Goal: Task Accomplishment & Management: Manage account settings

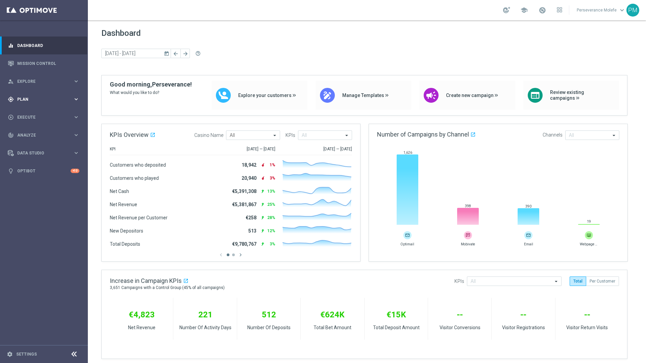
click at [71, 106] on div "gps_fixed Plan keyboard_arrow_right" at bounding box center [43, 99] width 87 height 18
click at [50, 136] on accordion "Templates keyboard_arrow_right Optimail Web Push Notifications Webpage Pop-up" at bounding box center [53, 133] width 70 height 10
click at [50, 132] on span "Templates" at bounding box center [42, 133] width 48 height 4
click at [42, 143] on link "Optimail" at bounding box center [45, 143] width 49 height 5
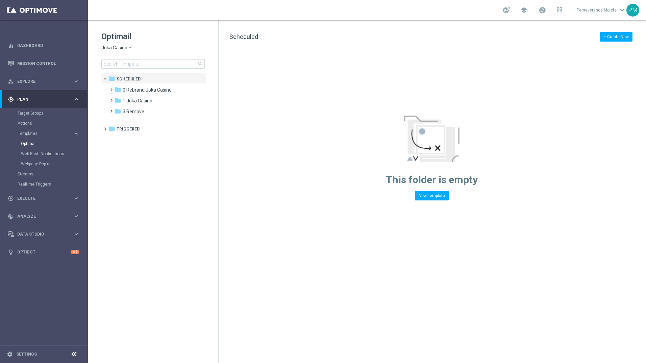
click at [126, 51] on div "Optimail Joka Casino arrow_drop_down × Joka Casino search" at bounding box center [159, 49] width 117 height 37
click at [127, 46] on span "Joka Casino" at bounding box center [114, 48] width 26 height 6
click at [135, 113] on div "Casino Joka" at bounding box center [127, 112] width 51 height 8
click at [144, 97] on div "folder 2 [DATE] more_vert" at bounding box center [156, 100] width 99 height 11
click at [141, 99] on span "2 [DATE]" at bounding box center [132, 101] width 18 height 6
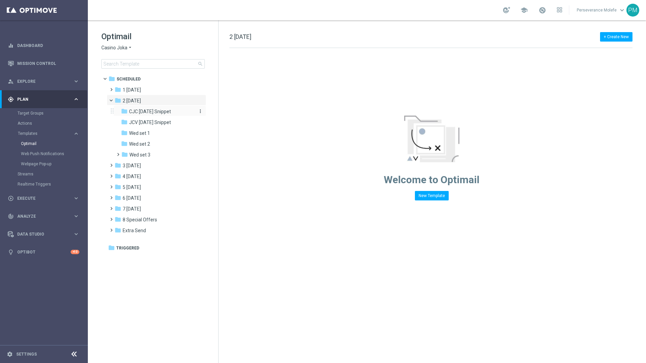
click at [146, 111] on span "CJC [DATE] Snippet" at bounding box center [150, 111] width 42 height 6
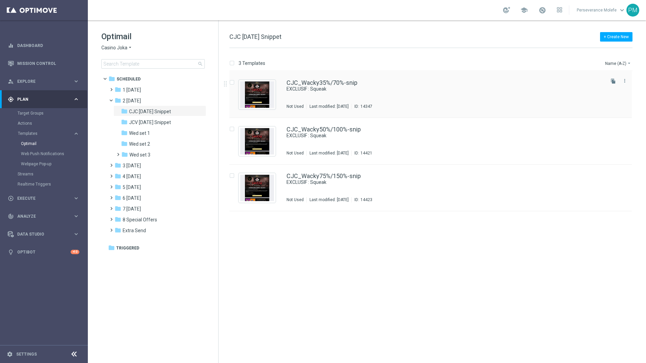
click at [306, 79] on div "CJC_Wacky35%/70%-snip EXCLUSIF : Squeak Not Used Last modified: [DATE] ID: 1434…" at bounding box center [430, 94] width 402 height 47
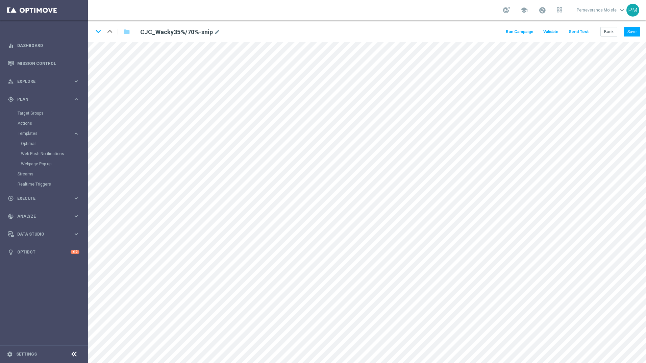
click at [577, 29] on button "Send Test" at bounding box center [578, 31] width 22 height 9
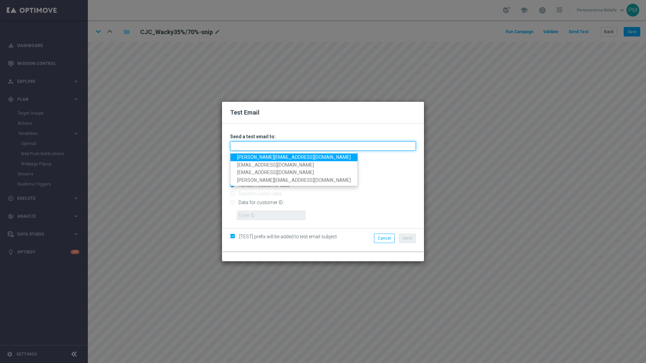
click at [307, 149] on input "text" at bounding box center [323, 145] width 186 height 9
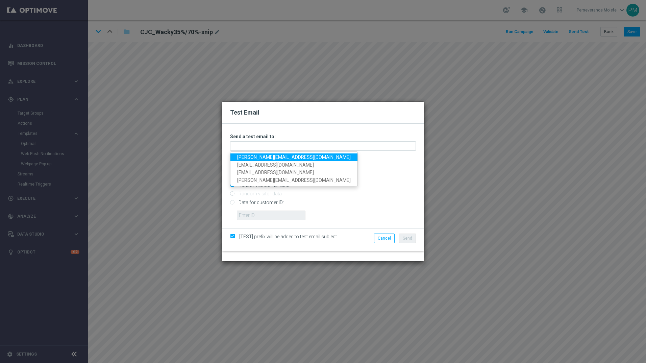
click at [294, 156] on link "[PERSON_NAME][EMAIL_ADDRESS][DOMAIN_NAME]" at bounding box center [293, 157] width 127 height 8
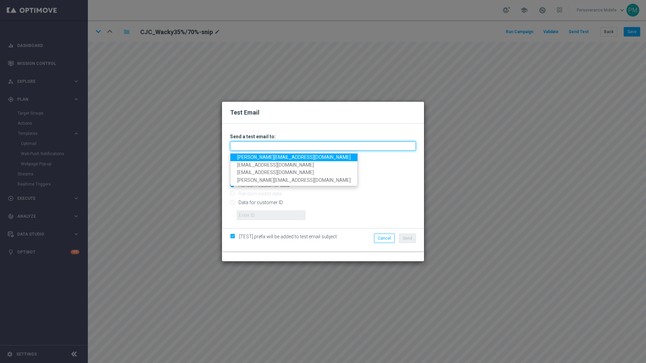
type input "[PERSON_NAME][EMAIL_ADDRESS][DOMAIN_NAME]"
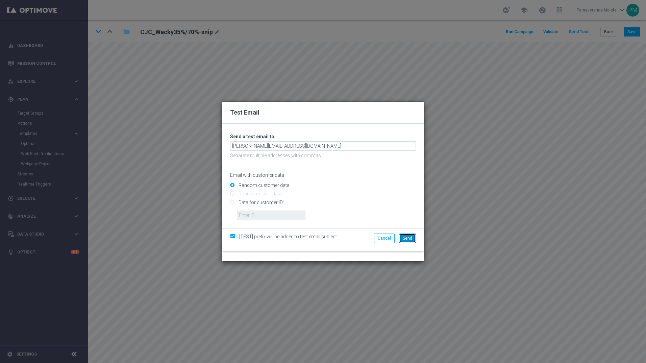
click at [407, 234] on button "Send" at bounding box center [407, 237] width 17 height 9
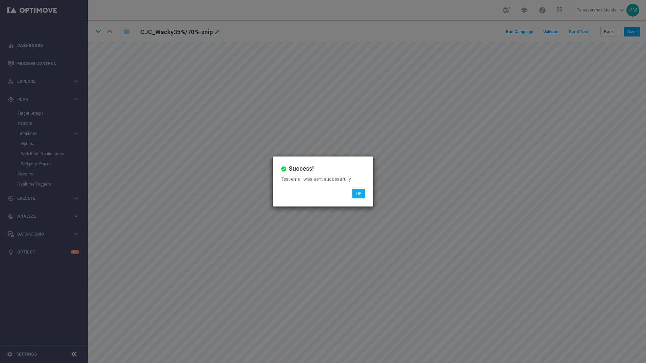
click at [366, 197] on li "OK" at bounding box center [359, 193] width 16 height 9
click at [363, 196] on button "OK" at bounding box center [358, 193] width 13 height 9
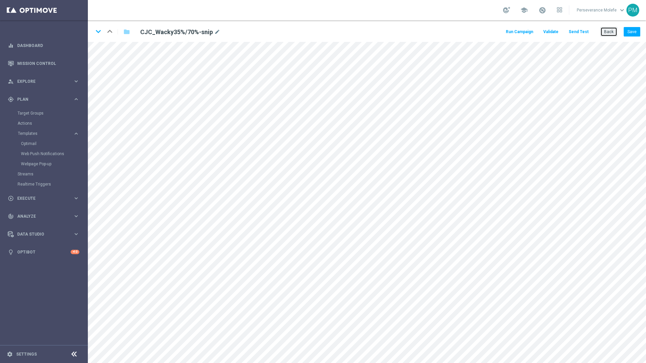
click at [617, 31] on button "Back" at bounding box center [608, 31] width 17 height 9
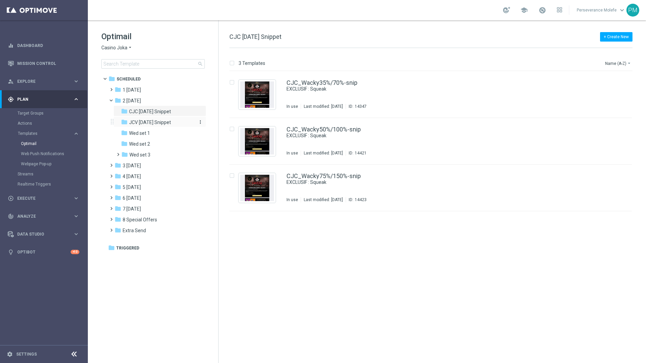
click at [171, 125] on span "JCV [DATE] Snippet" at bounding box center [150, 122] width 42 height 6
click at [310, 78] on div "JCV_Wacky35%/70%-snip EXCLUSIF : Squeak Not Used Last modified: [DATE] ID: 1436…" at bounding box center [430, 94] width 402 height 47
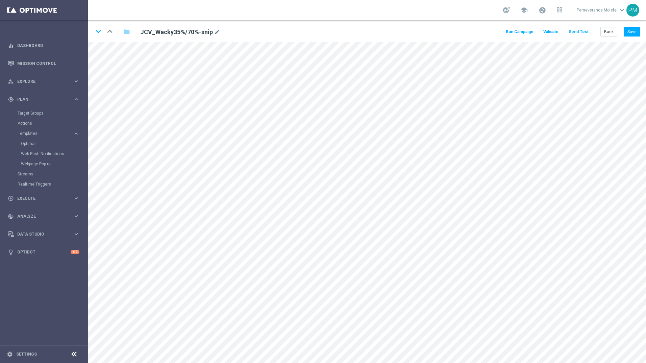
click at [584, 31] on button "Send Test" at bounding box center [578, 31] width 22 height 9
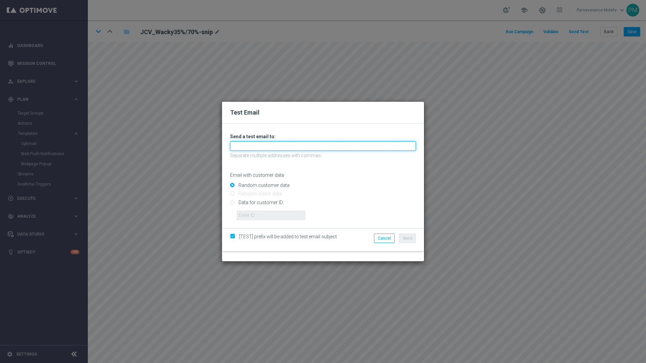
click at [280, 147] on input "text" at bounding box center [323, 145] width 186 height 9
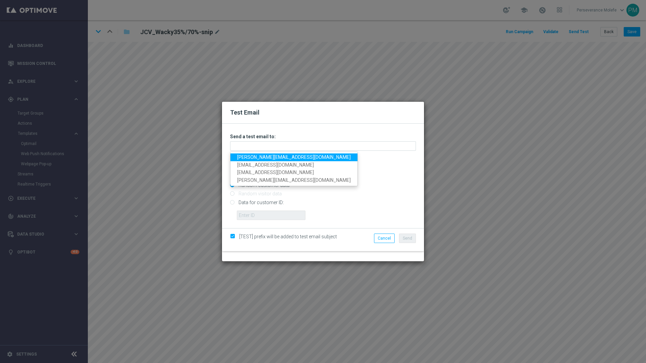
click at [291, 158] on link "[PERSON_NAME][EMAIL_ADDRESS][DOMAIN_NAME]" at bounding box center [293, 157] width 127 height 8
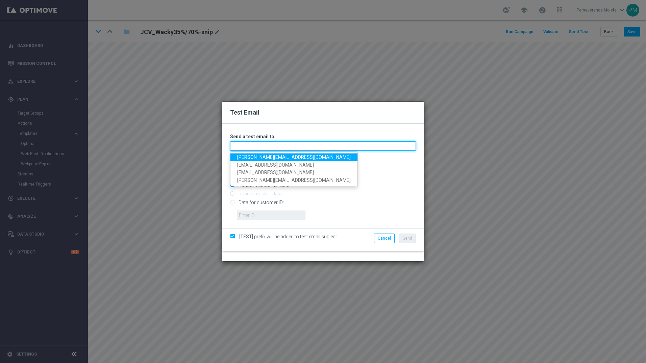
type input "[PERSON_NAME][EMAIL_ADDRESS][DOMAIN_NAME]"
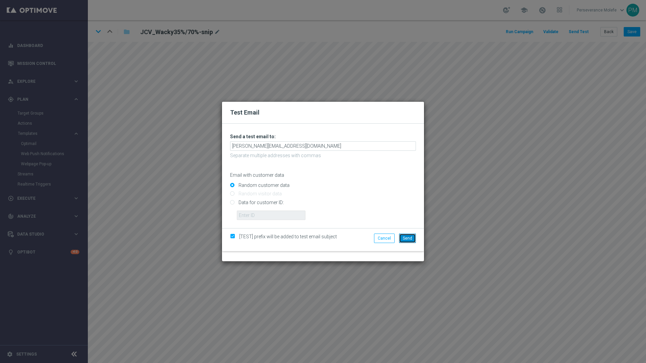
click at [414, 240] on button "Send" at bounding box center [407, 237] width 17 height 9
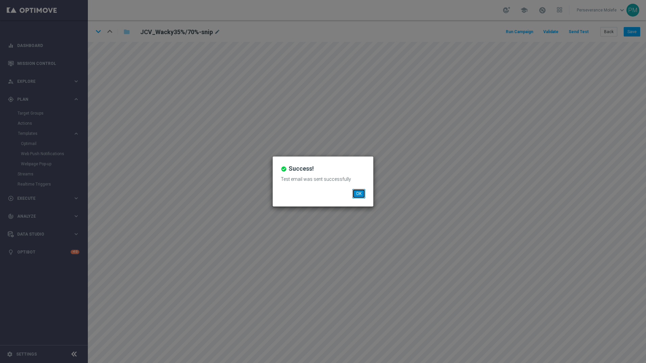
click at [361, 192] on button "OK" at bounding box center [358, 193] width 13 height 9
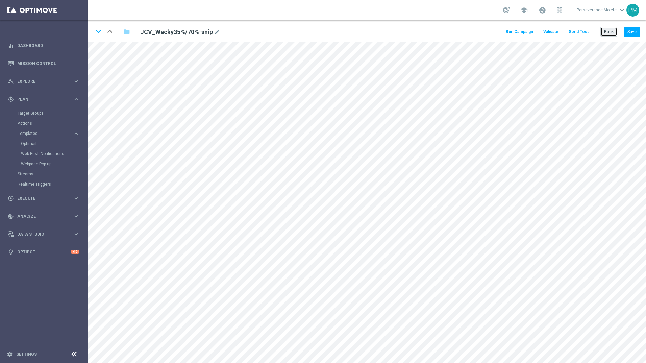
click at [611, 32] on button "Back" at bounding box center [608, 31] width 17 height 9
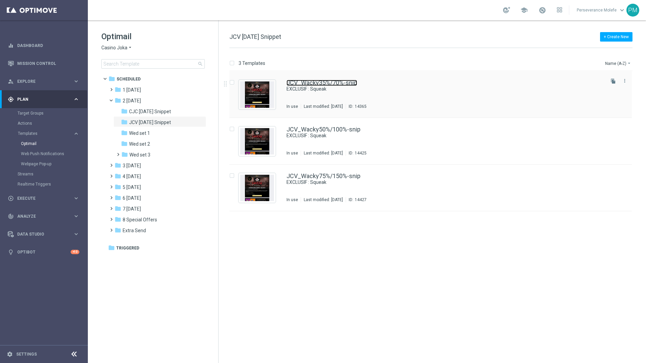
click at [297, 83] on link "JCV_Wacky35%/70%-snip" at bounding box center [321, 83] width 71 height 6
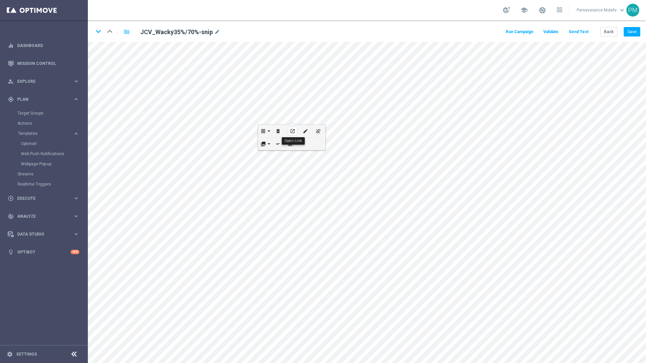
click at [290, 130] on icon "open_in_new" at bounding box center [292, 130] width 5 height 5
click at [612, 34] on button "Back" at bounding box center [608, 31] width 17 height 9
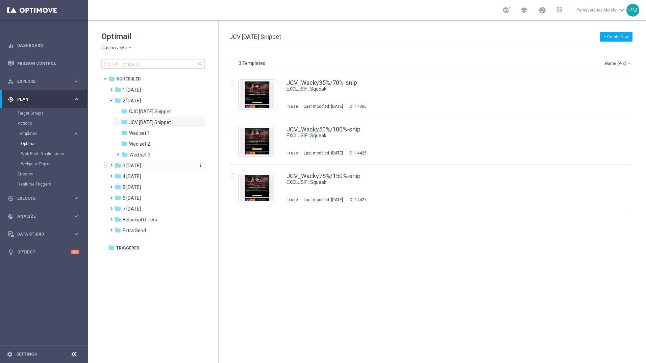
click at [146, 163] on div "folder 3 [DATE]" at bounding box center [153, 166] width 78 height 8
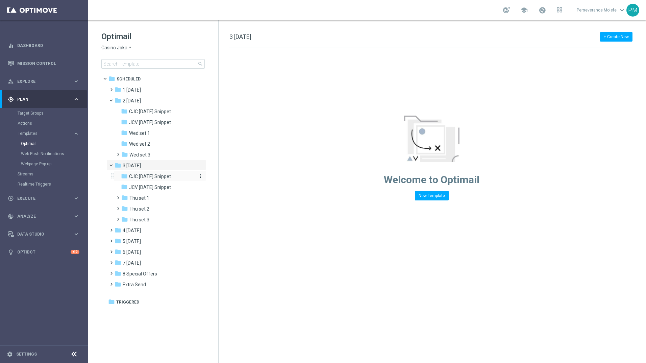
click at [153, 174] on span "CJC [DATE] Snippet" at bounding box center [150, 176] width 42 height 6
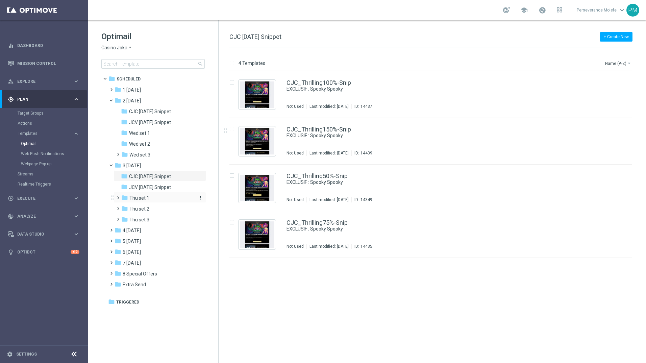
click at [153, 200] on div "folder Thu set 1" at bounding box center [157, 198] width 72 height 8
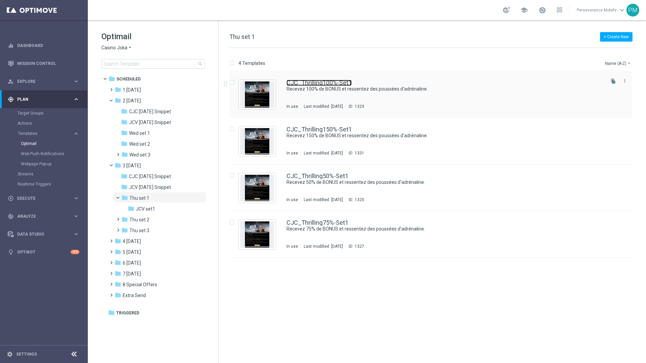
click at [314, 84] on link "CJC_Thrilling100%-Set1" at bounding box center [318, 83] width 65 height 6
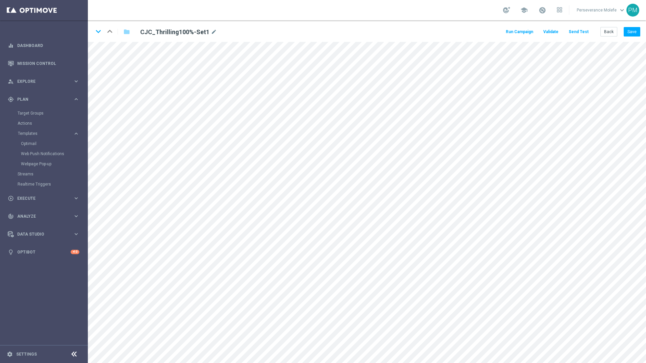
click at [584, 32] on button "Send Test" at bounding box center [578, 31] width 22 height 9
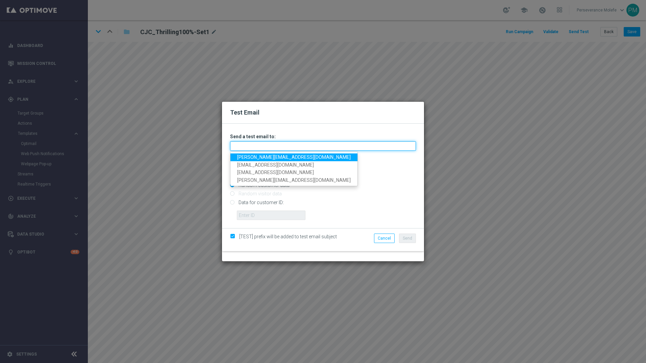
click at [303, 147] on input "text" at bounding box center [323, 145] width 186 height 9
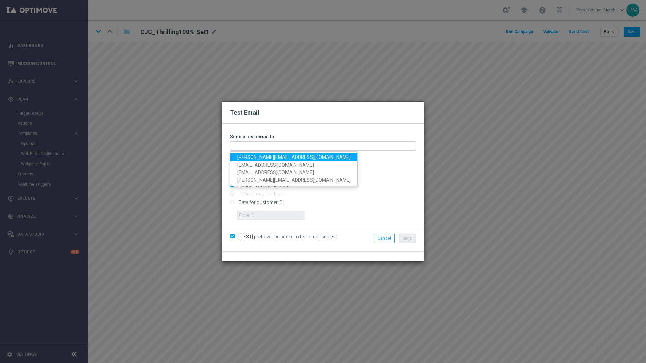
click at [284, 159] on link "[PERSON_NAME][EMAIL_ADDRESS][DOMAIN_NAME]" at bounding box center [293, 157] width 127 height 8
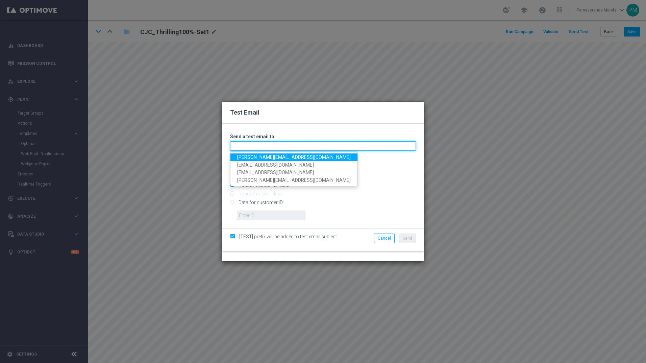
type input "[PERSON_NAME][EMAIL_ADDRESS][DOMAIN_NAME]"
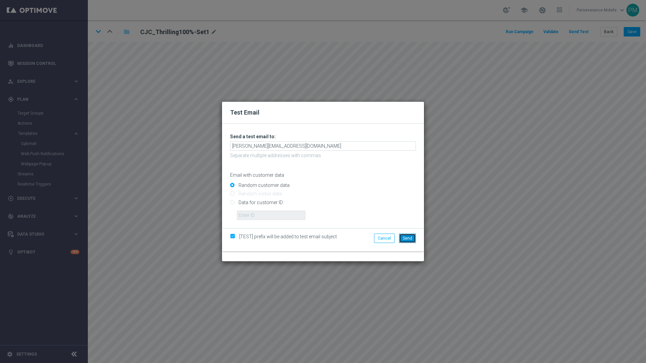
click at [404, 236] on span "Send" at bounding box center [407, 238] width 9 height 5
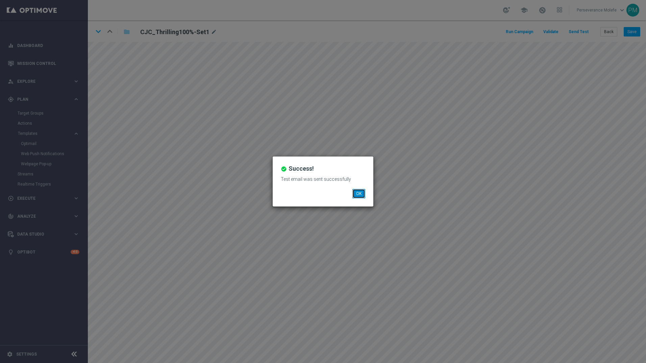
click at [356, 191] on button "OK" at bounding box center [358, 193] width 13 height 9
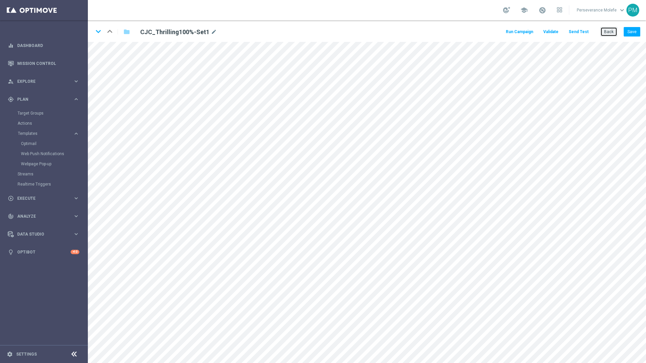
click at [613, 34] on button "Back" at bounding box center [608, 31] width 17 height 9
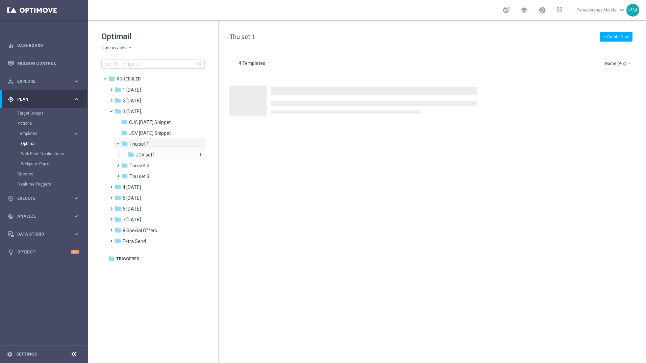
click at [162, 156] on div "folder JCV set1" at bounding box center [161, 155] width 67 height 8
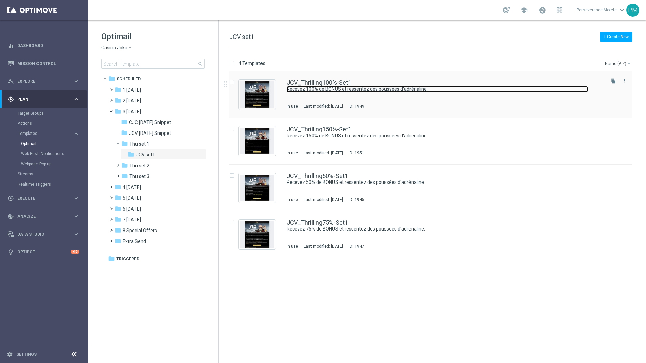
click at [353, 88] on link "Recevez 100% de BONUS et ressentez des poussées d'adrénaline." at bounding box center [436, 89] width 301 height 6
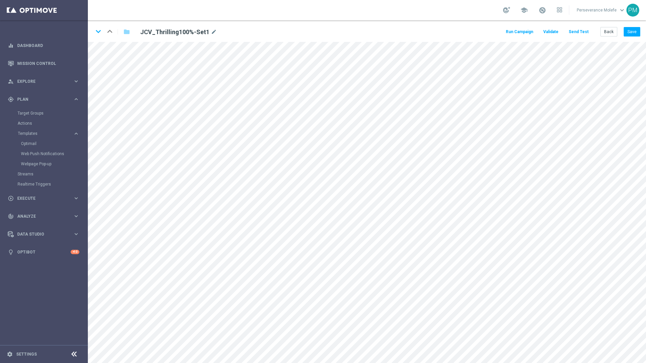
click at [580, 35] on button "Send Test" at bounding box center [578, 31] width 22 height 9
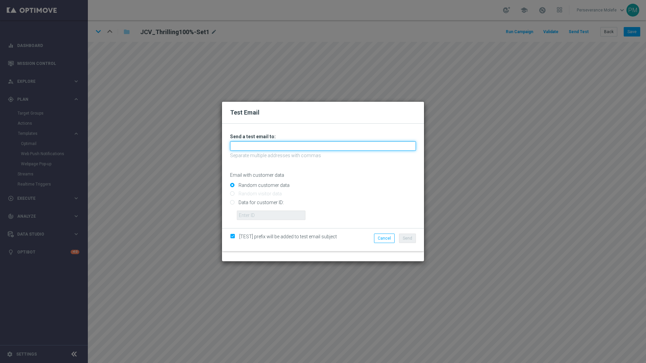
click at [280, 145] on input "text" at bounding box center [323, 145] width 186 height 9
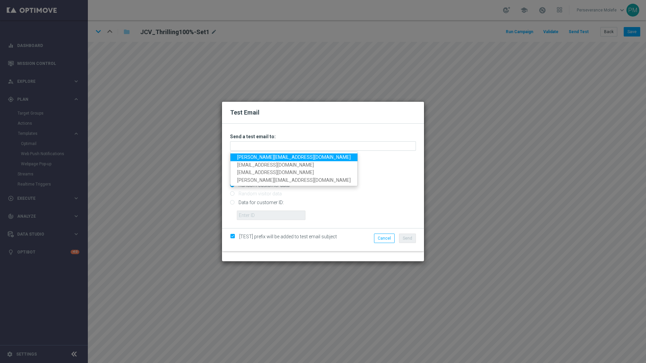
click at [276, 158] on link "[PERSON_NAME][EMAIL_ADDRESS][DOMAIN_NAME]" at bounding box center [293, 157] width 127 height 8
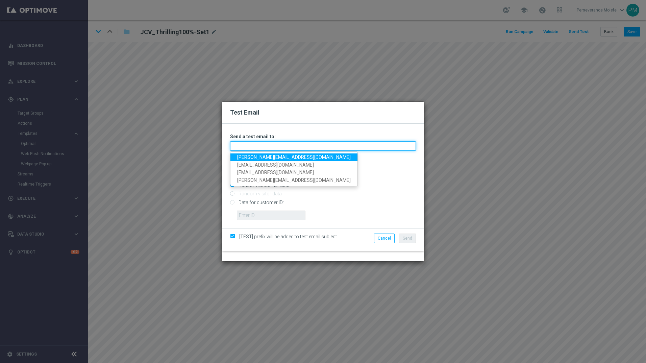
type input "[PERSON_NAME][EMAIL_ADDRESS][DOMAIN_NAME]"
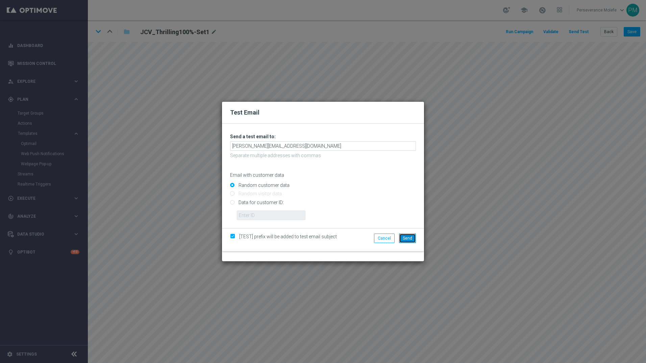
click at [413, 236] on button "Send" at bounding box center [407, 237] width 17 height 9
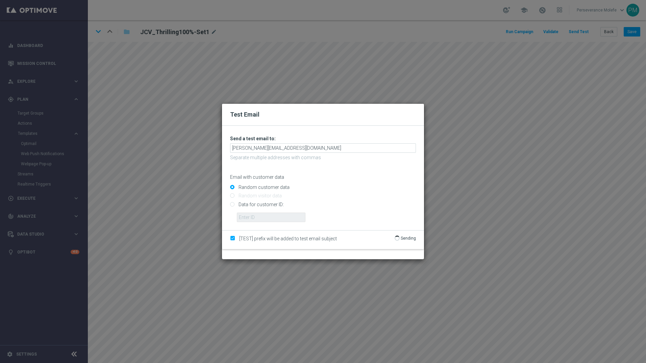
click at [411, 237] on p "Sending" at bounding box center [408, 237] width 15 height 5
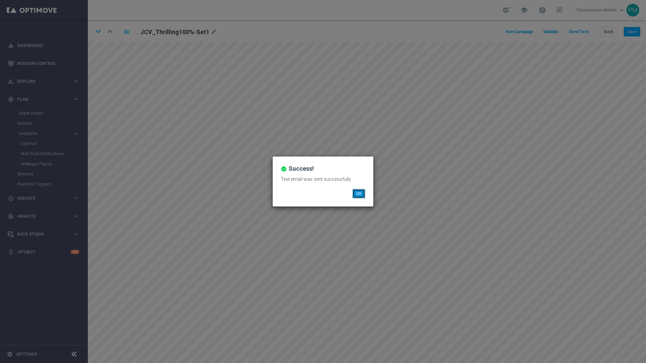
click at [355, 196] on button "OK" at bounding box center [358, 193] width 13 height 9
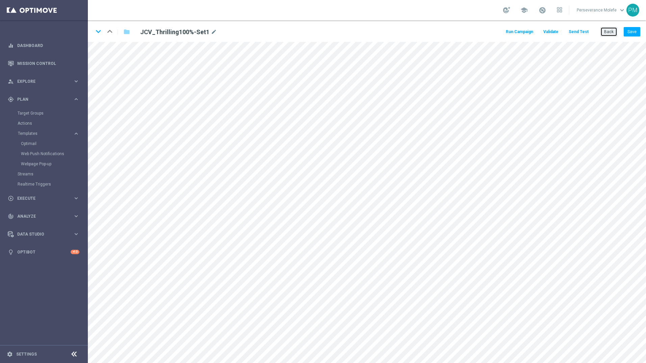
click at [603, 28] on button "Back" at bounding box center [608, 31] width 17 height 9
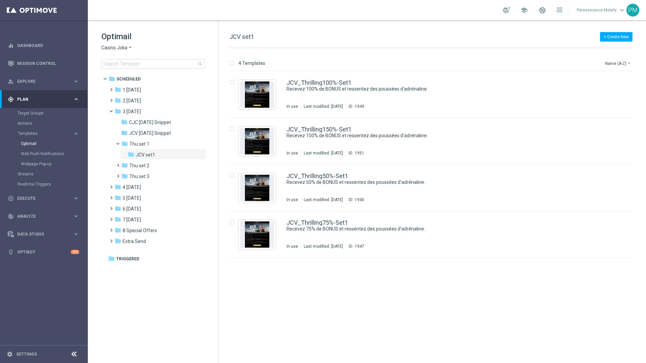
click at [122, 47] on span "Casino Joka" at bounding box center [114, 48] width 26 height 6
click at [0, 0] on span "Le Roi [PERSON_NAME]" at bounding box center [0, 0] width 0 height 0
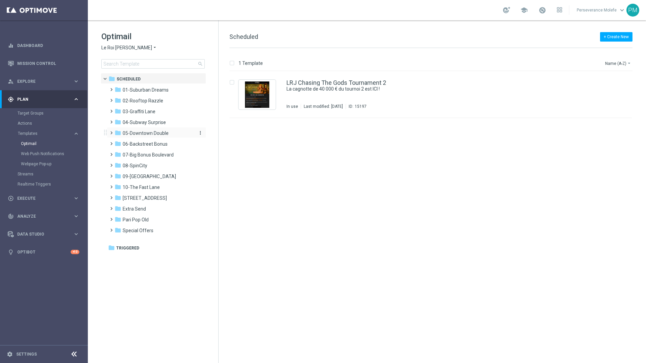
click at [147, 131] on span "05-Downtown Double" at bounding box center [146, 133] width 46 height 6
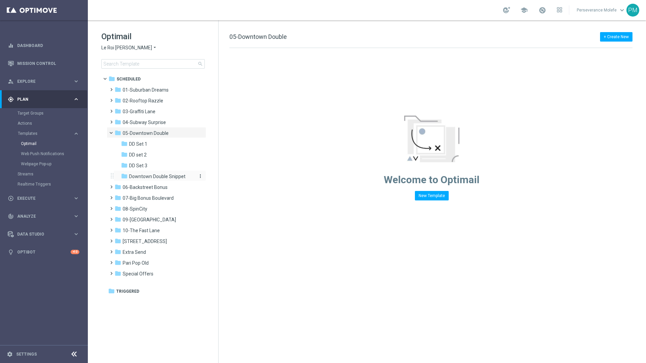
click at [161, 176] on span "Downtown Double Snippet" at bounding box center [157, 176] width 56 height 6
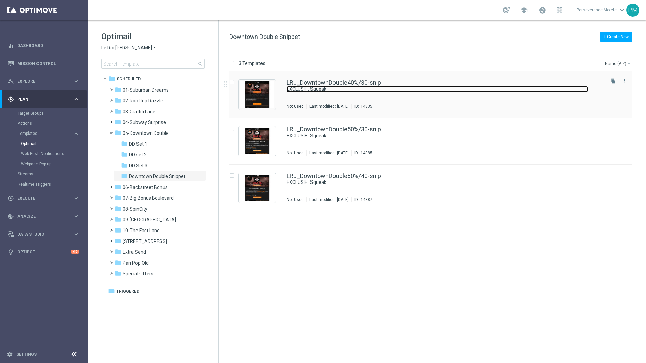
click at [311, 88] on link "EXCLUSIF : Squeak" at bounding box center [436, 89] width 301 height 6
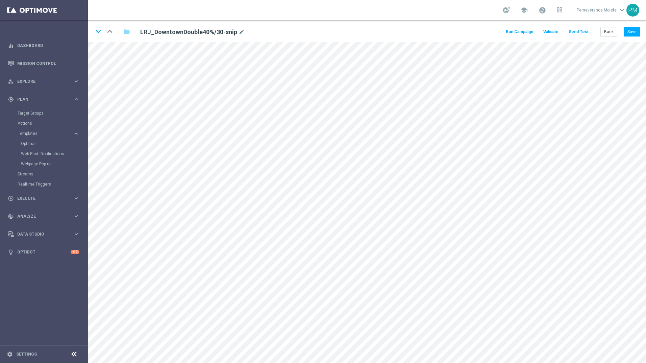
click at [579, 31] on button "Send Test" at bounding box center [578, 31] width 22 height 9
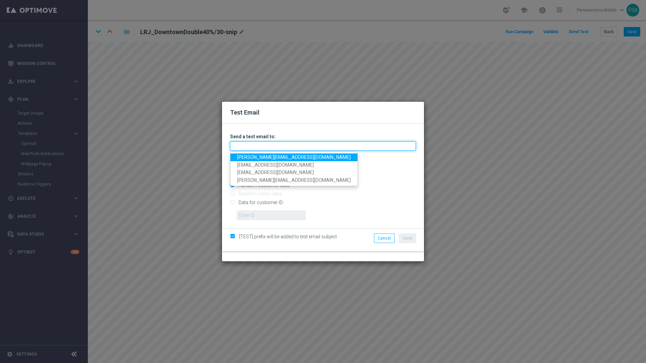
click at [296, 143] on input "text" at bounding box center [323, 145] width 186 height 9
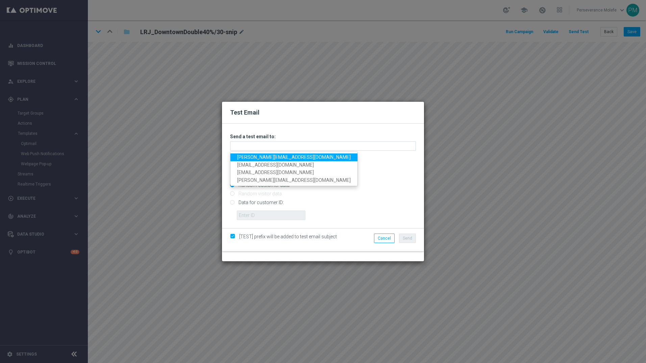
click at [267, 158] on link "[PERSON_NAME][EMAIL_ADDRESS][DOMAIN_NAME]" at bounding box center [293, 157] width 127 height 8
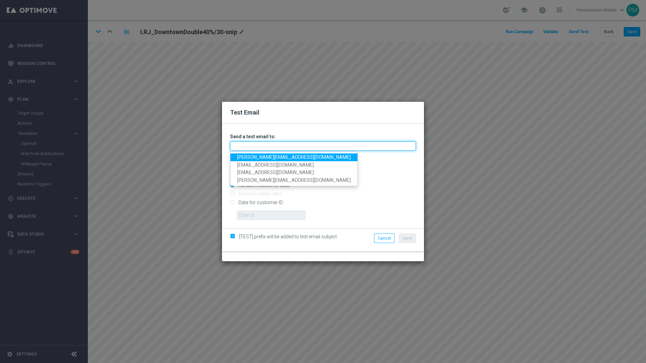
type input "[PERSON_NAME][EMAIL_ADDRESS][DOMAIN_NAME]"
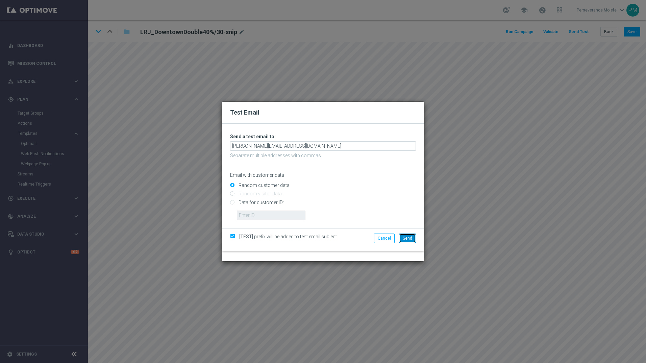
click at [405, 236] on span "Send" at bounding box center [407, 238] width 9 height 5
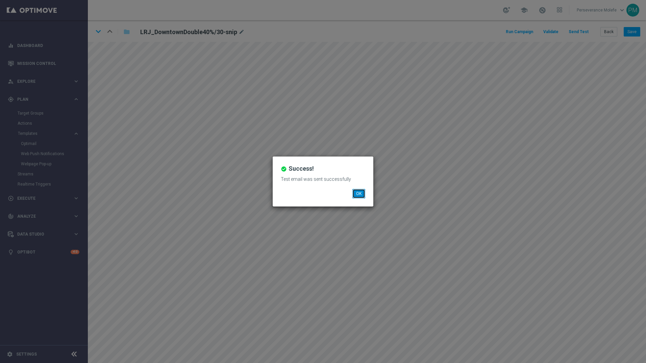
click at [353, 193] on button "OK" at bounding box center [358, 193] width 13 height 9
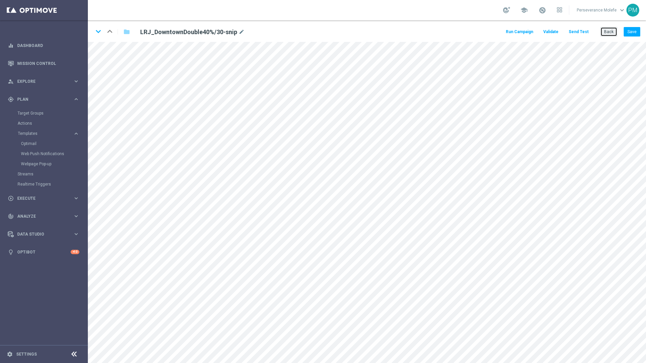
click at [613, 32] on button "Back" at bounding box center [608, 31] width 17 height 9
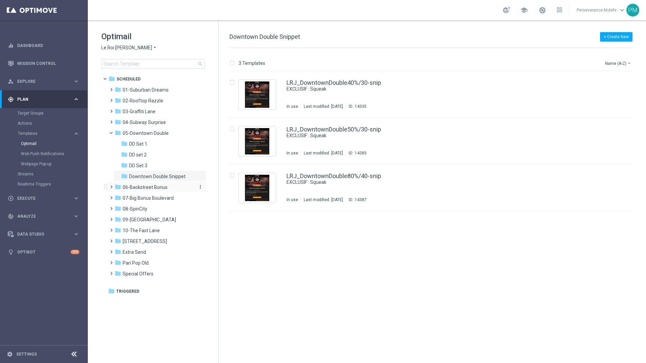
click at [159, 190] on span "06-Backstreet Bonus" at bounding box center [145, 187] width 45 height 6
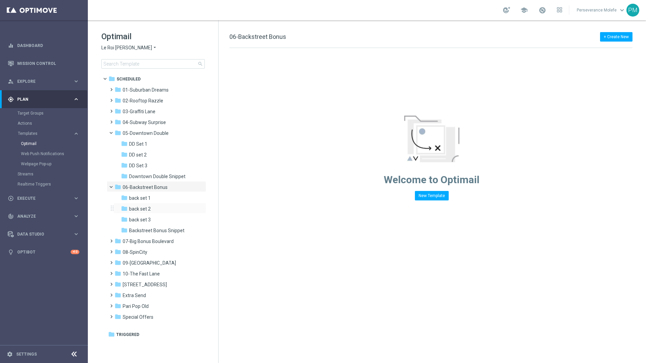
click at [159, 204] on div "folder back set 2 more_vert" at bounding box center [159, 208] width 93 height 11
click at [154, 210] on div "folder back set 2" at bounding box center [157, 209] width 72 height 8
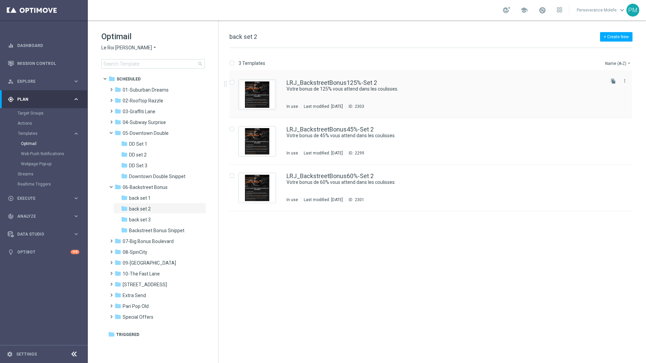
click at [305, 78] on div "LRJ_BackstreetBonus125%-Set 2 Votre bonus de 125% vous attend dans les coulisse…" at bounding box center [430, 94] width 402 height 47
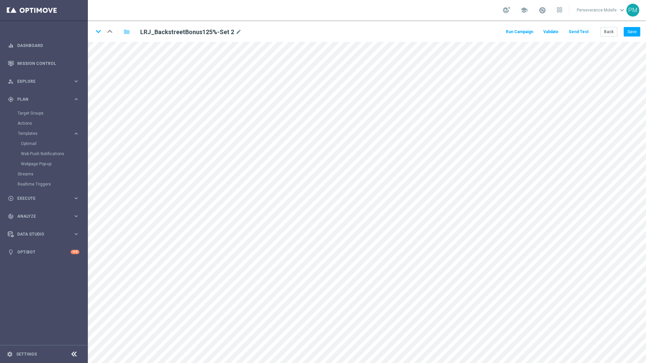
click at [579, 33] on button "Send Test" at bounding box center [578, 31] width 22 height 9
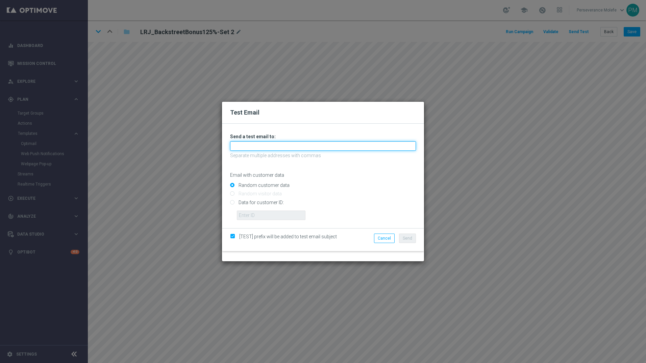
click at [282, 146] on input "text" at bounding box center [323, 145] width 186 height 9
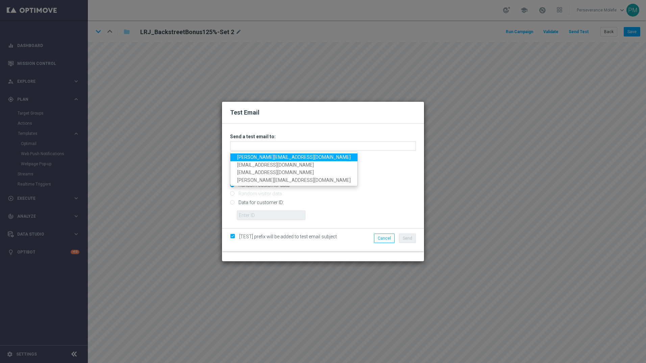
click at [271, 155] on link "[PERSON_NAME][EMAIL_ADDRESS][DOMAIN_NAME]" at bounding box center [293, 157] width 127 height 8
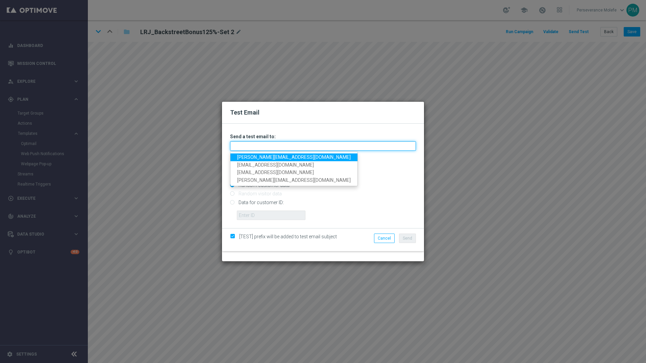
type input "[PERSON_NAME][EMAIL_ADDRESS][DOMAIN_NAME]"
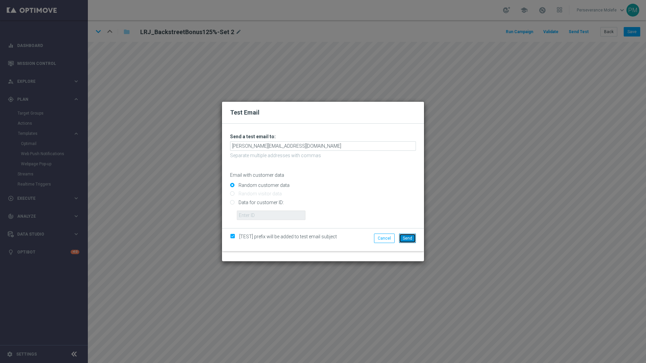
click at [408, 240] on span "Send" at bounding box center [407, 238] width 9 height 5
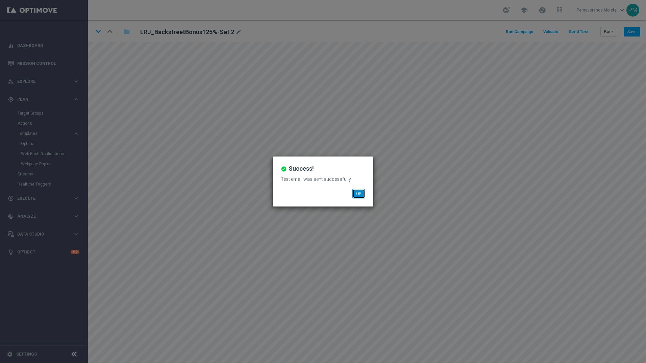
click at [357, 194] on button "OK" at bounding box center [358, 193] width 13 height 9
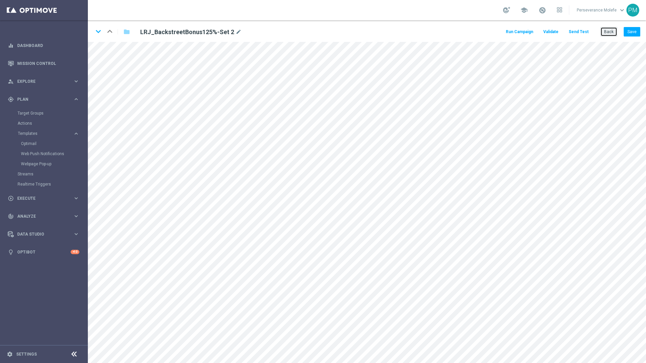
click at [604, 28] on button "Back" at bounding box center [608, 31] width 17 height 9
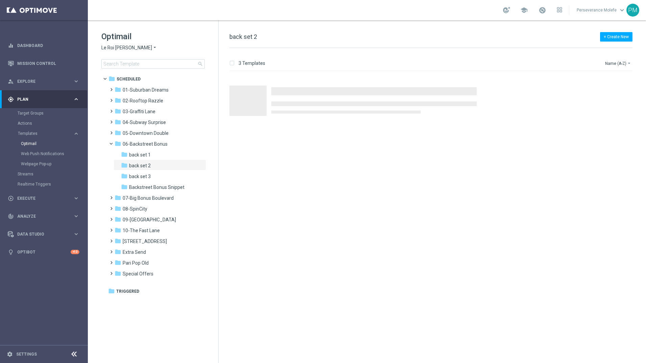
click at [126, 48] on span "Le Roi [PERSON_NAME]" at bounding box center [126, 48] width 51 height 6
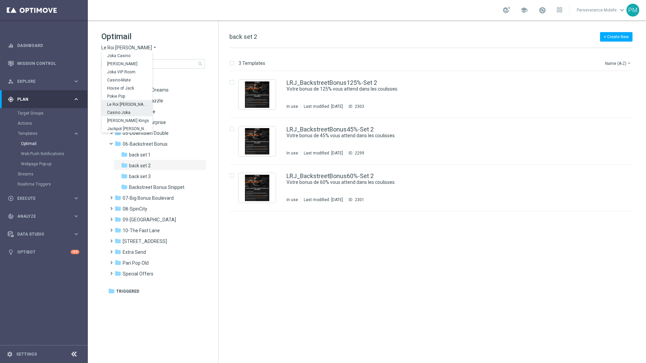
click at [0, 0] on span "Casino Joka" at bounding box center [0, 0] width 0 height 0
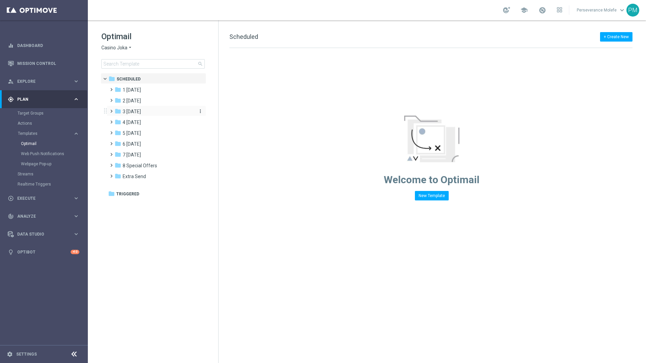
click at [141, 111] on span "3 [DATE]" at bounding box center [132, 111] width 18 height 6
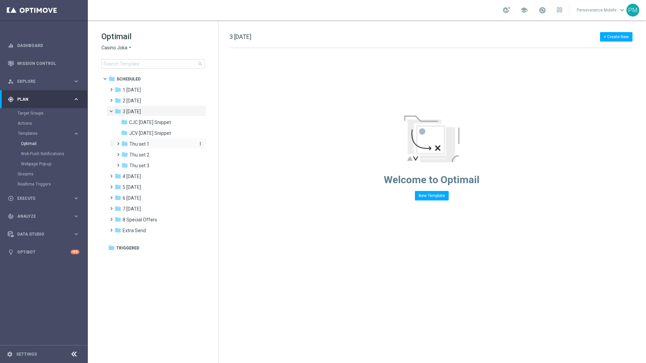
click at [149, 145] on div "folder Thu set 1" at bounding box center [157, 144] width 72 height 8
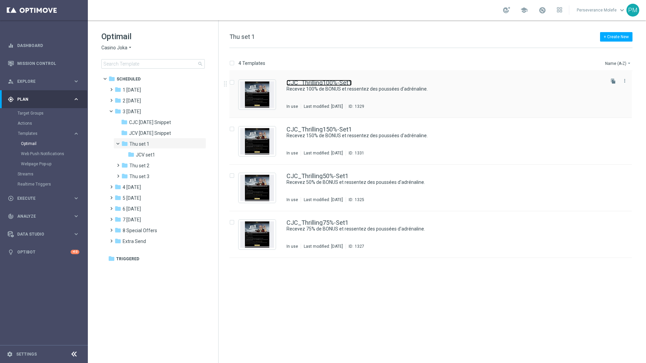
click at [316, 85] on link "CJC_Thrilling100%-Set1" at bounding box center [318, 83] width 65 height 6
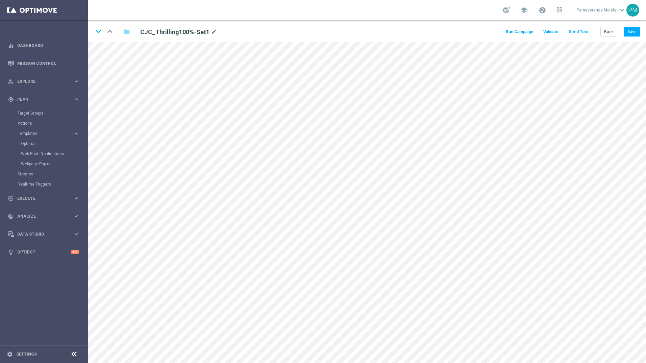
click at [40, 357] on footer "settings Settings" at bounding box center [44, 354] width 88 height 18
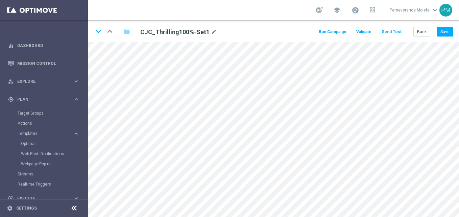
click at [75, 207] on icon at bounding box center [74, 208] width 8 height 8
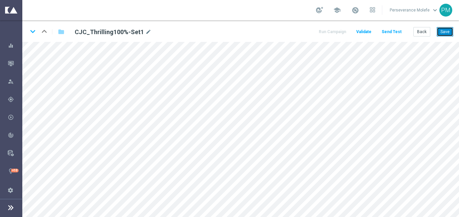
click at [443, 34] on button "Save" at bounding box center [444, 31] width 17 height 9
click at [427, 33] on button "Back" at bounding box center [421, 31] width 17 height 9
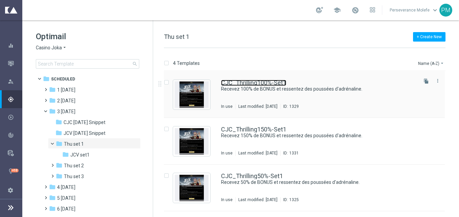
click at [232, 82] on link "CJC_Thrilling100%-Set1" at bounding box center [253, 83] width 65 height 6
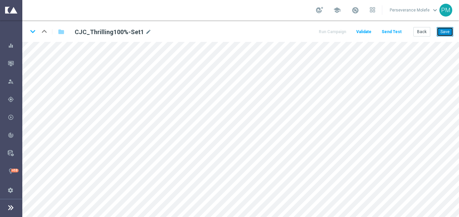
click at [441, 32] on button "Save" at bounding box center [444, 31] width 17 height 9
click at [35, 33] on icon "keyboard_arrow_down" at bounding box center [33, 31] width 10 height 10
click at [447, 29] on button "Save" at bounding box center [444, 31] width 17 height 9
click at [33, 34] on icon "keyboard_arrow_down" at bounding box center [33, 31] width 10 height 10
click at [444, 36] on button "Save" at bounding box center [444, 31] width 17 height 9
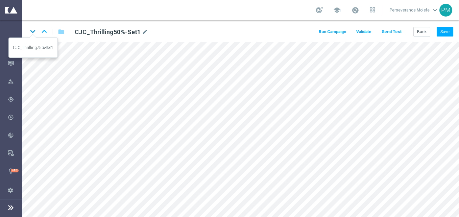
click at [31, 30] on icon "keyboard_arrow_down" at bounding box center [33, 31] width 10 height 10
click at [450, 31] on button "Save" at bounding box center [444, 31] width 17 height 9
click at [417, 30] on button "Back" at bounding box center [421, 31] width 17 height 9
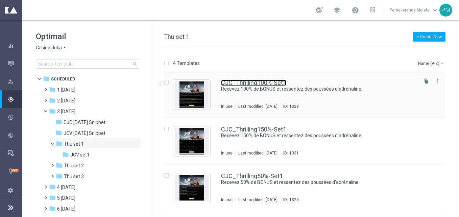
click at [257, 80] on link "CJC_Thrilling100%-Set1" at bounding box center [253, 83] width 65 height 6
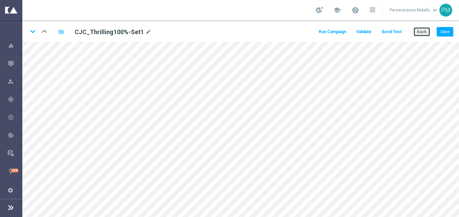
click at [427, 30] on button "Back" at bounding box center [421, 31] width 17 height 9
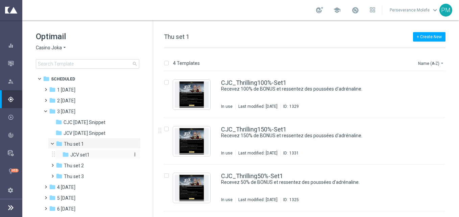
click at [95, 156] on div "folder JCV set1" at bounding box center [95, 155] width 67 height 8
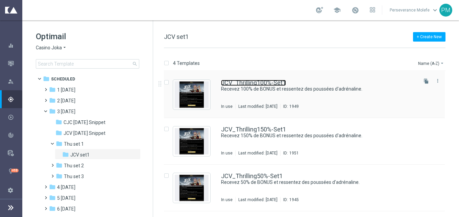
click at [259, 84] on link "JCV_Thrilling100%-Set1" at bounding box center [253, 83] width 65 height 6
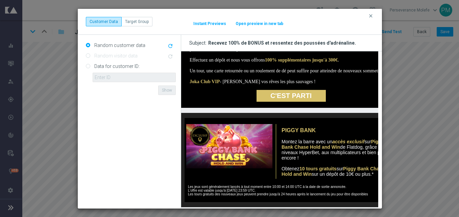
scroll to position [304, 0]
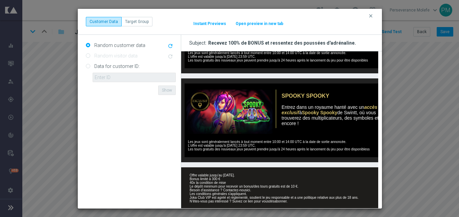
click at [250, 25] on button "Open preview in new tab" at bounding box center [259, 23] width 48 height 5
click at [370, 17] on icon "clear" at bounding box center [370, 15] width 5 height 5
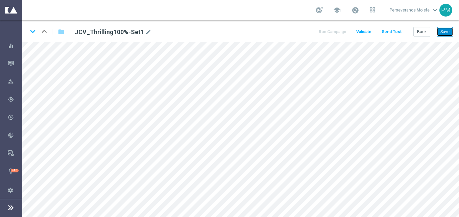
click at [450, 33] on button "Save" at bounding box center [444, 31] width 17 height 9
click at [416, 32] on button "Back" at bounding box center [421, 31] width 17 height 9
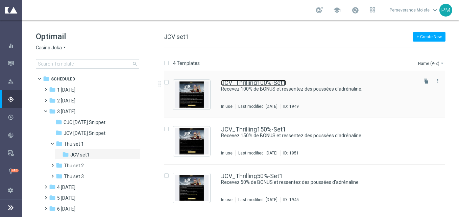
click at [228, 84] on link "JCV_Thrilling100%-Set1" at bounding box center [253, 83] width 65 height 6
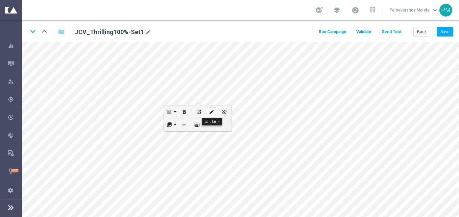
click at [214, 115] on div "edit" at bounding box center [211, 111] width 9 height 9
checkbox input "true"
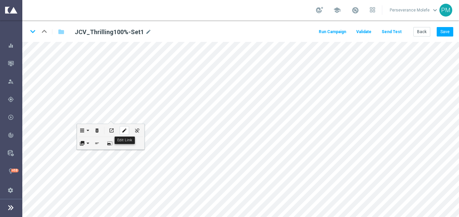
click at [130, 132] on button "edit" at bounding box center [124, 130] width 13 height 12
type input "https://www.casinojokaclub.net/fr"
checkbox input "true"
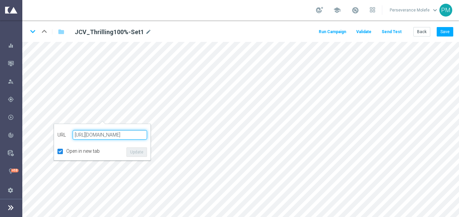
paste input "jokaclubvip"
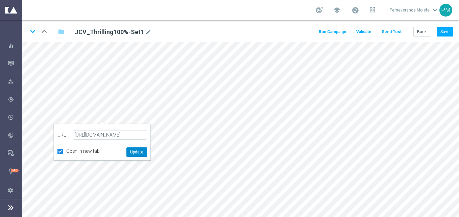
click at [133, 156] on button "Update" at bounding box center [136, 151] width 21 height 9
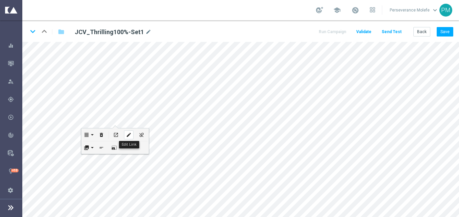
click at [125, 132] on div "edit" at bounding box center [128, 134] width 9 height 9
type input "https://www.casinojokaclub.net/fr"
checkbox input "true"
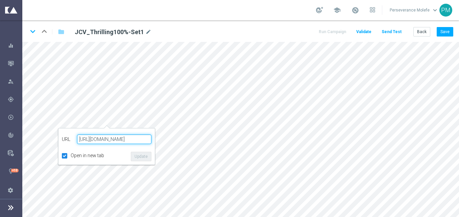
paste input "jokaclubvip"
type input "https://www.jokaclubvip.net/fr"
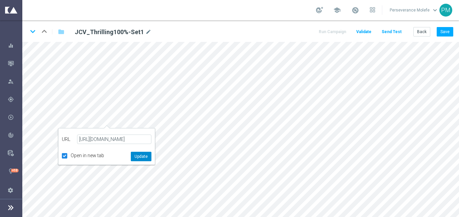
click at [148, 155] on button "Update" at bounding box center [141, 156] width 21 height 9
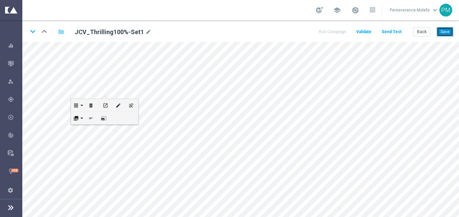
click at [439, 31] on button "Save" at bounding box center [444, 31] width 17 height 9
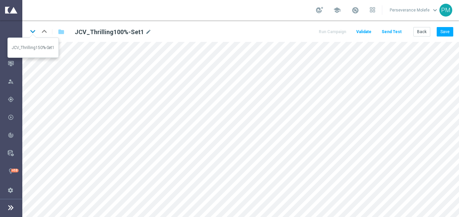
click at [35, 34] on icon "keyboard_arrow_down" at bounding box center [33, 31] width 10 height 10
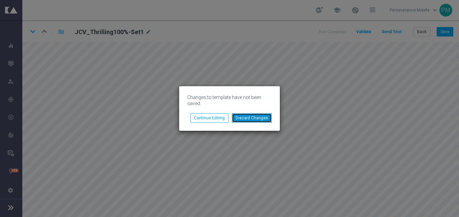
click at [246, 117] on button "Discard Changes" at bounding box center [252, 117] width 40 height 9
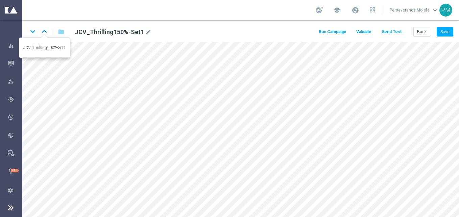
click at [41, 27] on icon "keyboard_arrow_up" at bounding box center [44, 31] width 10 height 10
click at [35, 35] on icon "keyboard_arrow_down" at bounding box center [33, 31] width 10 height 10
click at [450, 35] on button "Save" at bounding box center [444, 31] width 17 height 9
click at [35, 32] on icon "keyboard_arrow_down" at bounding box center [33, 31] width 10 height 10
click at [445, 36] on button "Save" at bounding box center [444, 31] width 17 height 9
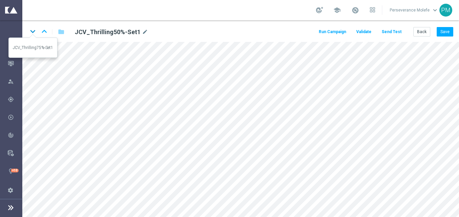
click at [35, 33] on icon "keyboard_arrow_down" at bounding box center [33, 31] width 10 height 10
click at [443, 35] on button "Save" at bounding box center [444, 31] width 17 height 9
click at [446, 31] on button "Save" at bounding box center [444, 31] width 17 height 9
click at [46, 35] on icon "keyboard_arrow_up" at bounding box center [44, 31] width 10 height 10
click at [452, 35] on button "Save" at bounding box center [444, 31] width 17 height 9
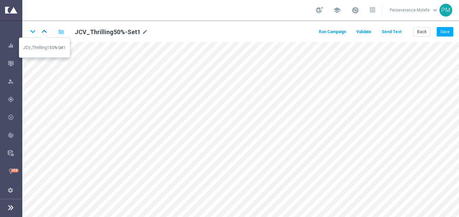
click at [46, 31] on icon "keyboard_arrow_up" at bounding box center [44, 31] width 10 height 10
click at [442, 32] on button "Save" at bounding box center [444, 31] width 17 height 9
click at [47, 31] on icon "keyboard_arrow_up" at bounding box center [44, 31] width 10 height 10
click at [439, 31] on button "Save" at bounding box center [444, 31] width 17 height 9
click at [422, 30] on button "Back" at bounding box center [421, 31] width 17 height 9
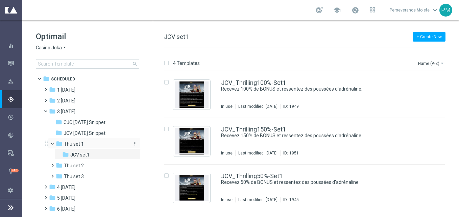
click at [86, 140] on div "folder Thu set 1" at bounding box center [92, 144] width 72 height 8
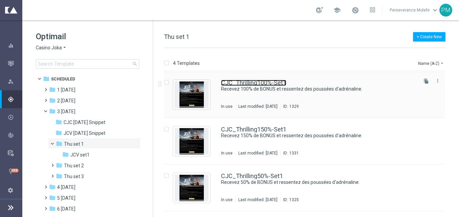
click at [265, 83] on link "CJC_Thrilling100%-Set1" at bounding box center [253, 83] width 65 height 6
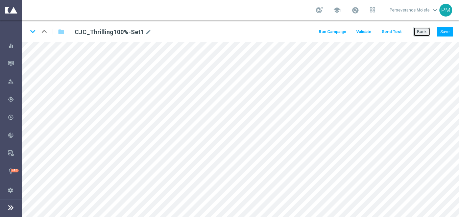
click at [421, 35] on button "Back" at bounding box center [421, 31] width 17 height 9
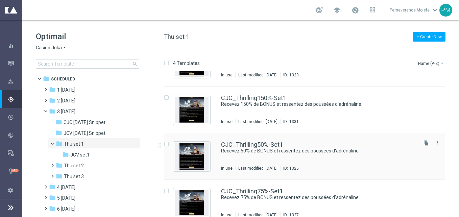
scroll to position [41, 0]
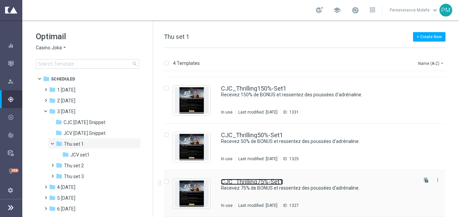
click at [252, 180] on link "CJC_Thrilling75%-Set1" at bounding box center [252, 182] width 62 height 6
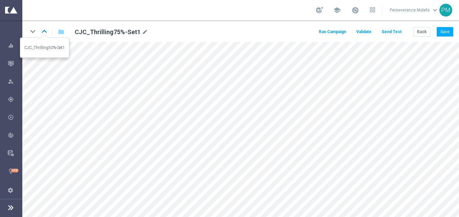
click at [48, 33] on icon "keyboard_arrow_up" at bounding box center [44, 31] width 10 height 10
click at [422, 34] on button "Back" at bounding box center [421, 31] width 17 height 9
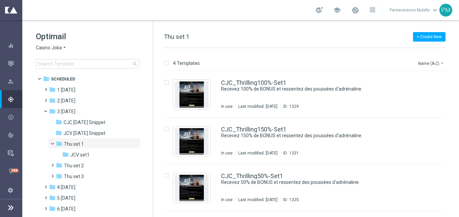
click at [53, 51] on span "Casino Joka" at bounding box center [49, 48] width 26 height 6
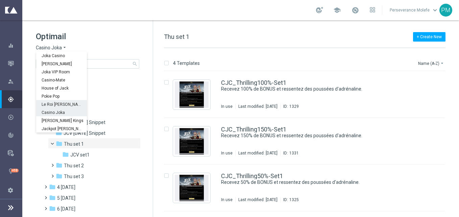
click at [0, 0] on span "Le Roi [PERSON_NAME]" at bounding box center [0, 0] width 0 height 0
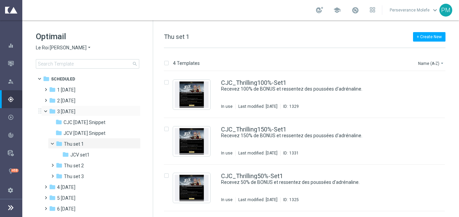
scroll to position [34, 0]
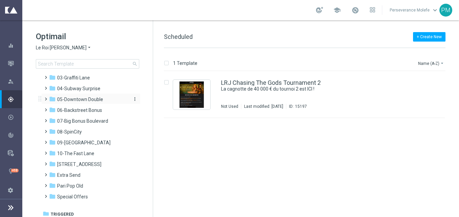
click at [90, 102] on span "05-Downtown Double" at bounding box center [80, 99] width 46 height 6
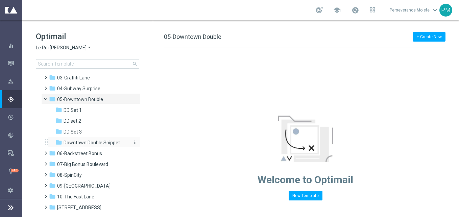
click at [98, 146] on span "Downtown Double Snippet" at bounding box center [91, 142] width 56 height 6
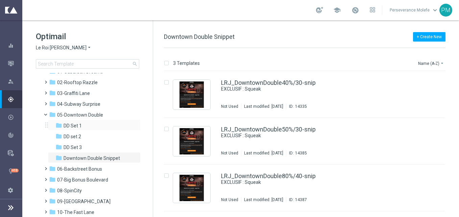
scroll to position [68, 0]
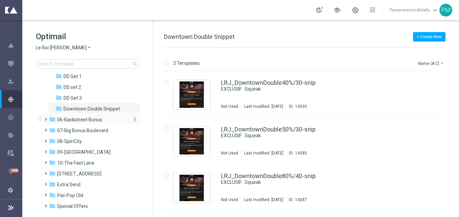
click at [98, 121] on span "06-Backstreet Bonus" at bounding box center [79, 120] width 45 height 6
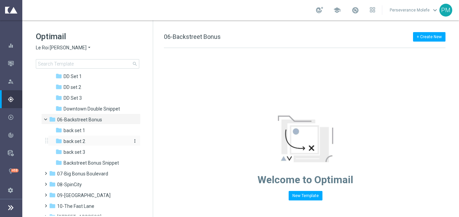
click at [102, 139] on div "folder back set 2" at bounding box center [91, 141] width 72 height 8
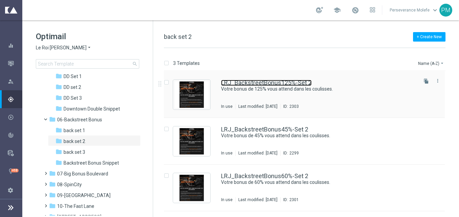
click at [252, 84] on link "LRJ_BackstreetBonus125%-Set 2" at bounding box center [266, 83] width 91 height 6
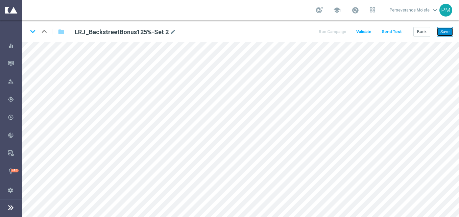
click at [443, 35] on button "Save" at bounding box center [444, 31] width 17 height 9
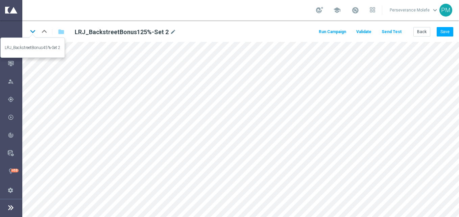
click at [33, 28] on icon "keyboard_arrow_down" at bounding box center [33, 31] width 10 height 10
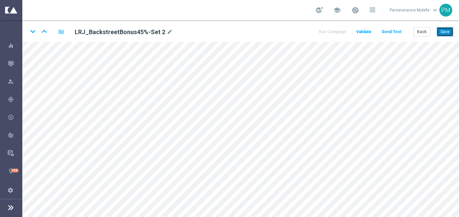
click at [442, 32] on button "Save" at bounding box center [444, 31] width 17 height 9
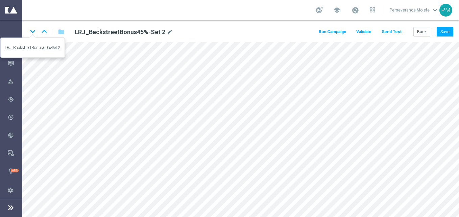
click at [29, 29] on icon "keyboard_arrow_down" at bounding box center [33, 31] width 10 height 10
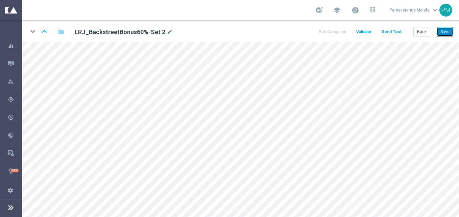
click at [449, 31] on button "Save" at bounding box center [444, 31] width 17 height 9
click at [420, 30] on button "Back" at bounding box center [421, 31] width 17 height 9
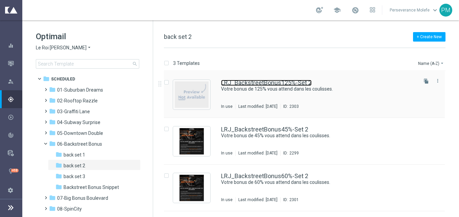
click at [229, 83] on link "LRJ_BackstreetBonus125%-Set 2" at bounding box center [266, 83] width 91 height 6
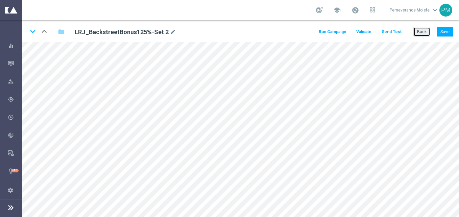
click at [422, 31] on button "Back" at bounding box center [421, 31] width 17 height 9
